Goal: Navigation & Orientation: Find specific page/section

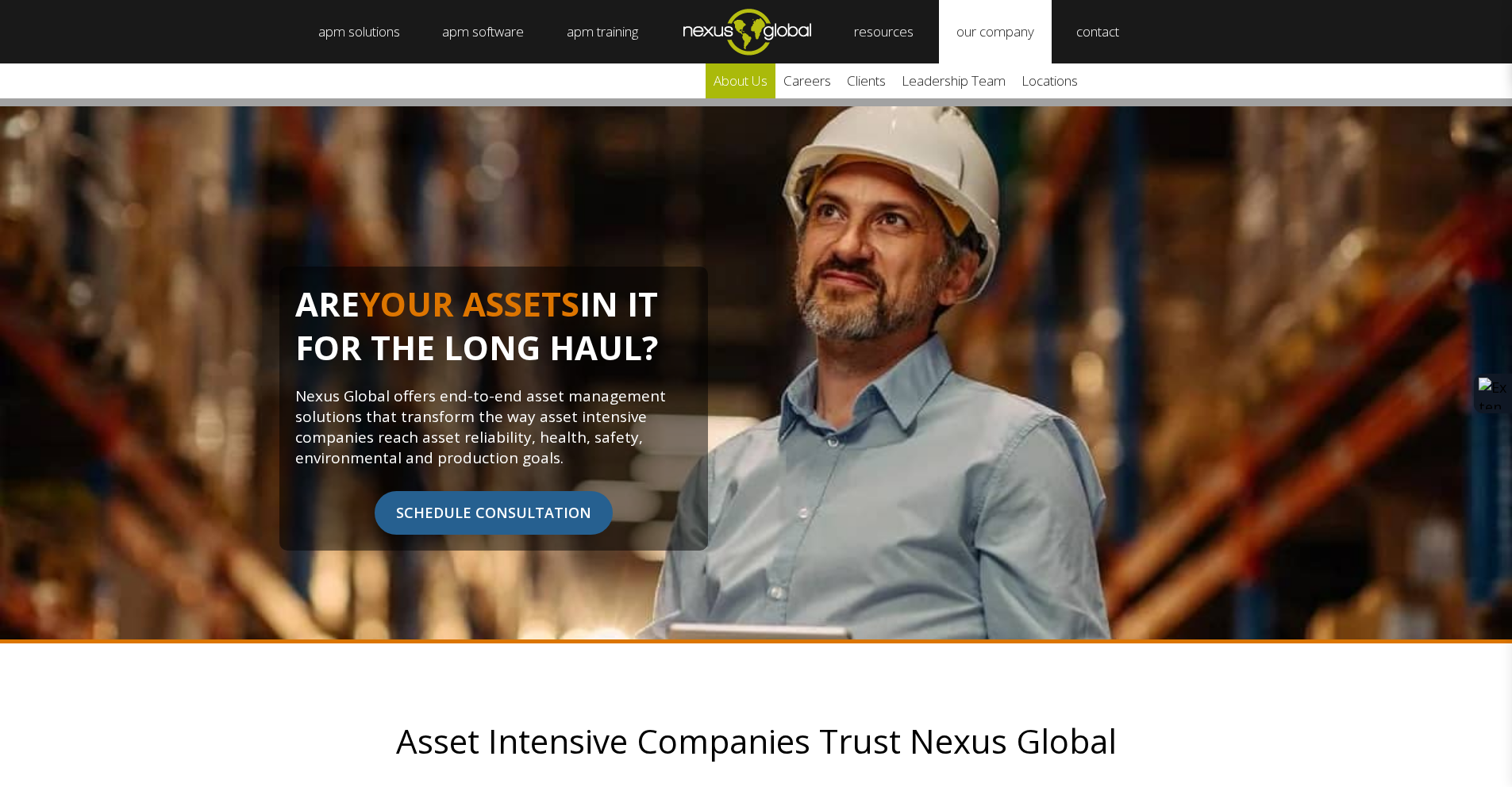
click at [766, 81] on link "about us" at bounding box center [740, 80] width 70 height 35
